Goal: Go to known website: Access a specific website the user already knows

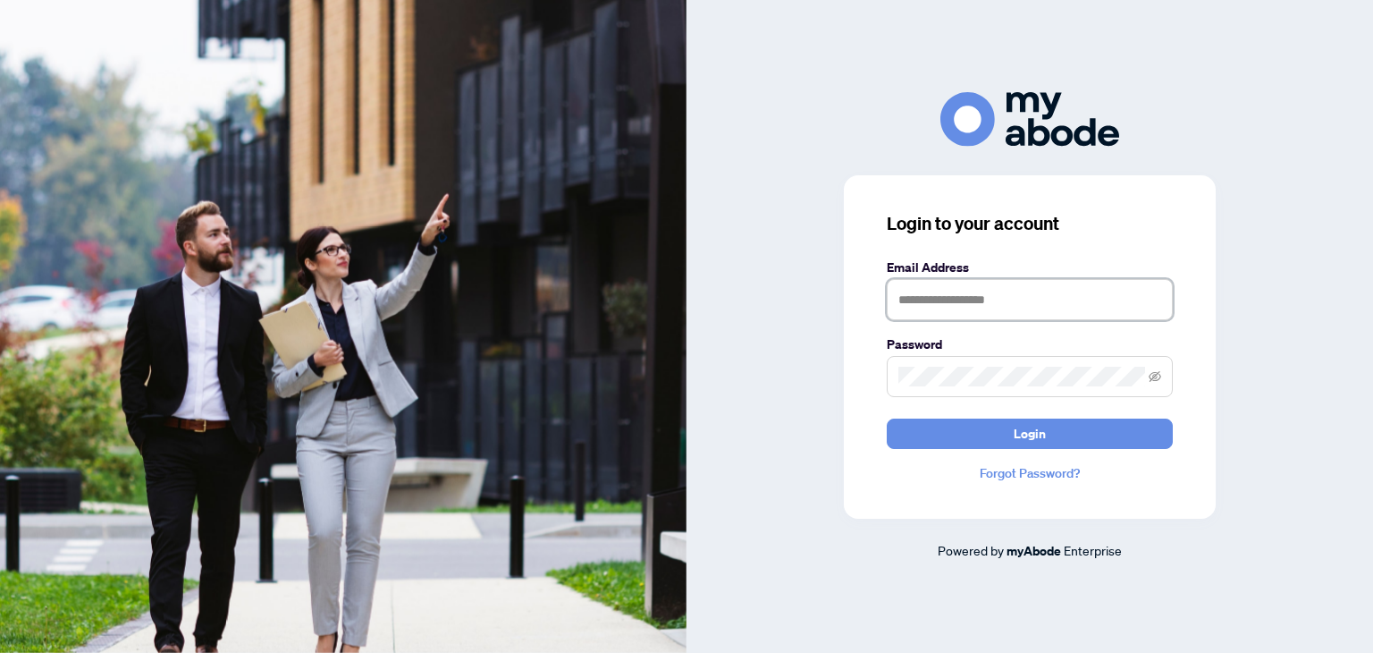
click at [939, 288] on input "text" at bounding box center [1030, 299] width 286 height 41
type input "**********"
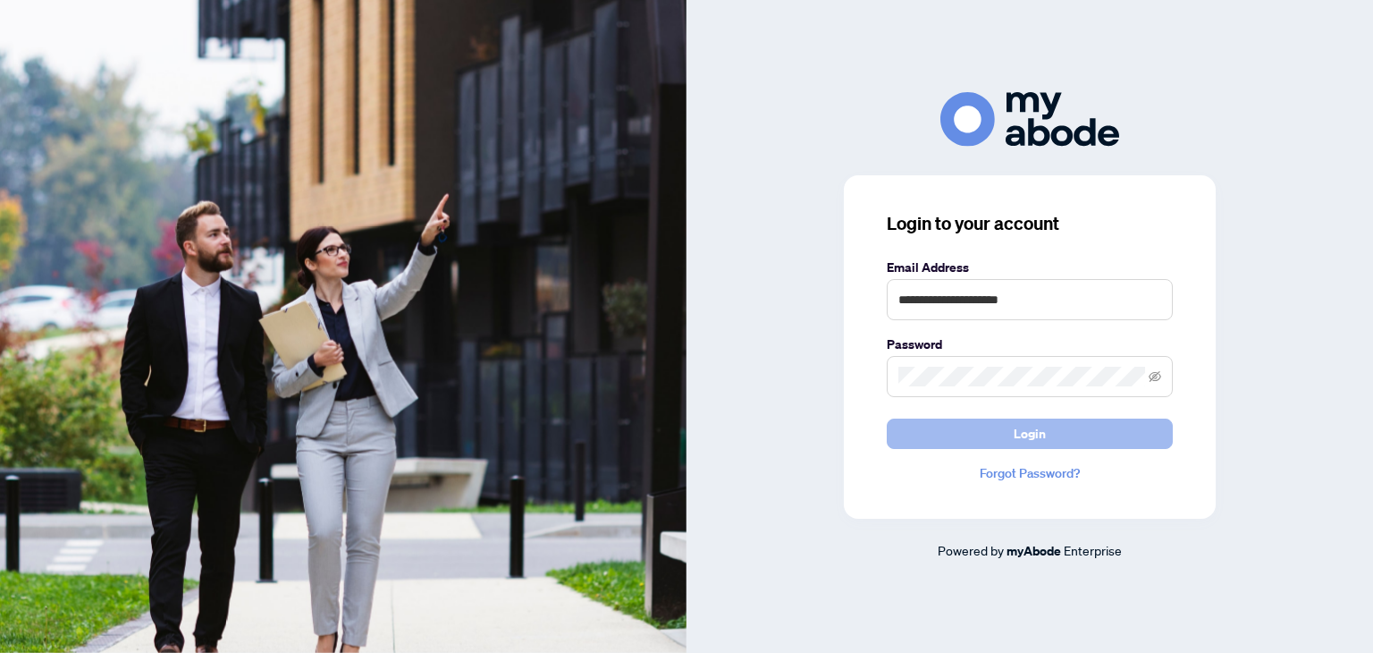
click at [998, 430] on button "Login" at bounding box center [1030, 433] width 286 height 30
